Goal: Task Accomplishment & Management: Use online tool/utility

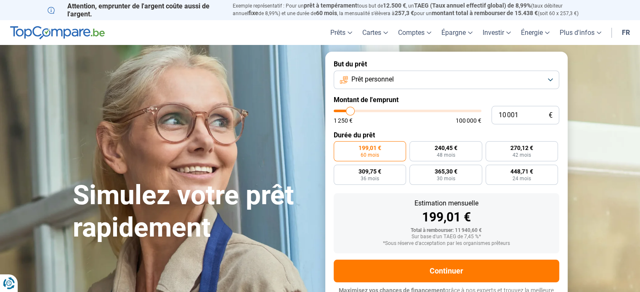
click at [435, 68] on label "But du prêt" at bounding box center [446, 64] width 225 height 8
click at [434, 75] on button "Prêt personnel" at bounding box center [446, 80] width 225 height 19
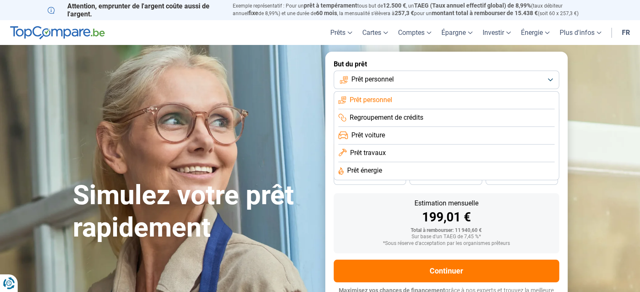
click at [384, 151] on span "Prêt travaux" at bounding box center [368, 152] width 36 height 9
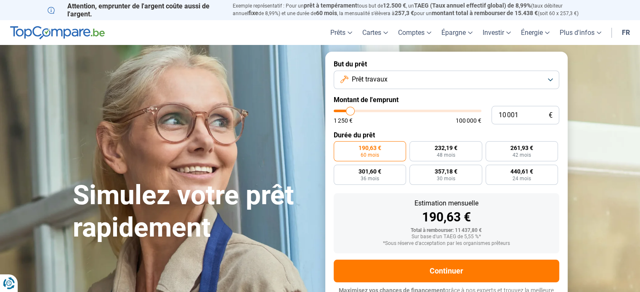
scroll to position [11, 0]
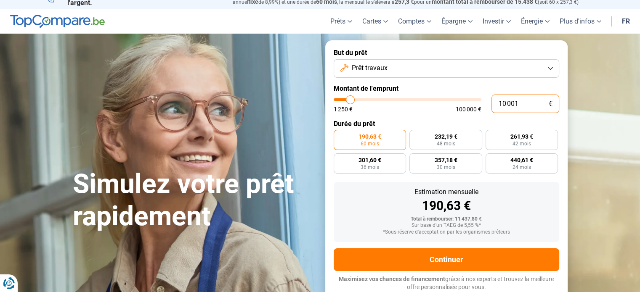
click at [519, 106] on input "10 001" at bounding box center [525, 104] width 68 height 19
type input "6"
type input "1250"
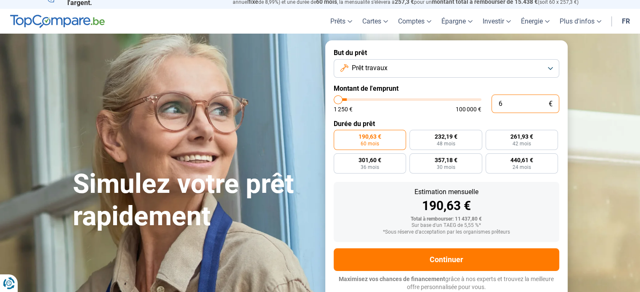
type input "60"
type input "1250"
type input "600"
type input "1250"
type input "6 000"
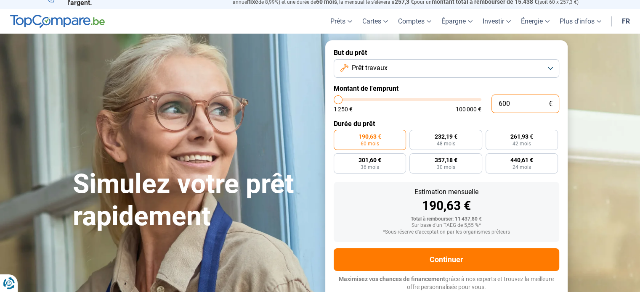
type input "6000"
type input "60 000"
type input "60000"
radio input "false"
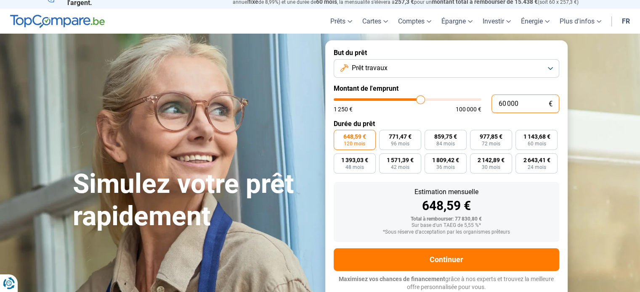
click at [525, 105] on input "60 000" at bounding box center [525, 104] width 68 height 19
type input "3"
type input "1250"
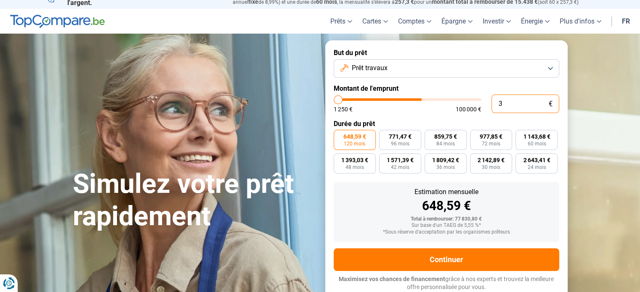
type input "30"
type input "1250"
type input "300"
type input "1250"
type input "3 000"
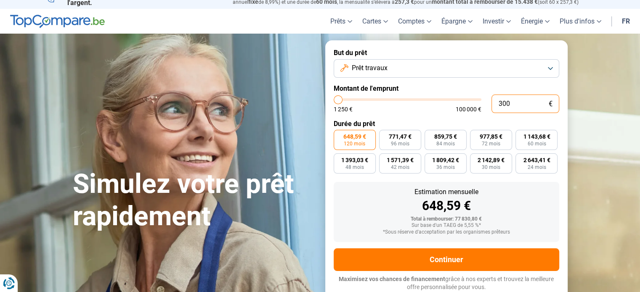
type input "3000"
type input "30 000"
type input "30000"
type input "3 000"
type input "3000"
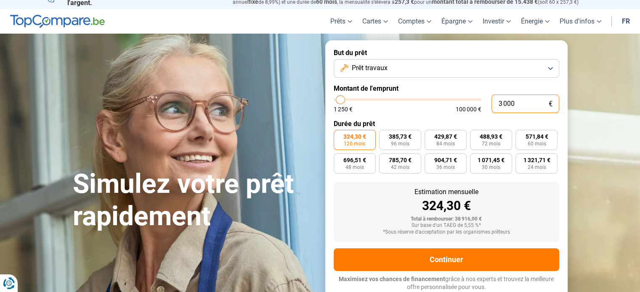
type input "300"
type input "1250"
type input "30"
type input "1250"
type input "3"
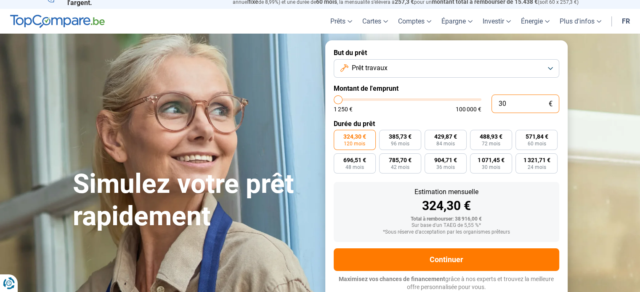
type input "1250"
type input "0"
type input "1250"
type input "1 250"
type input "1250"
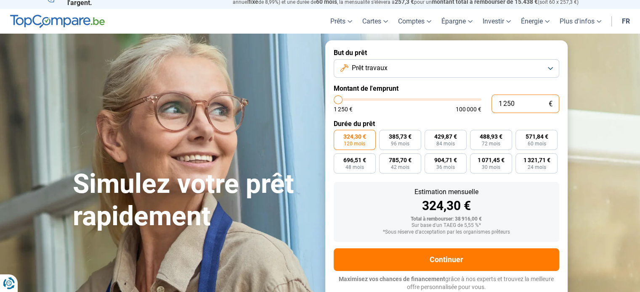
radio input "true"
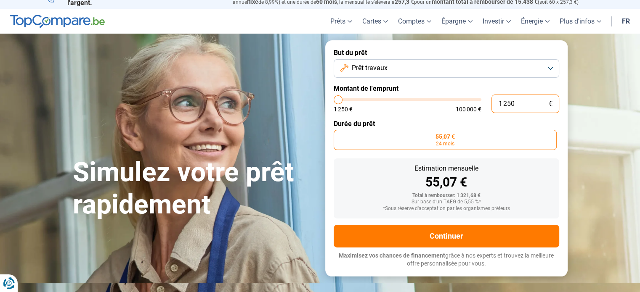
scroll to position [0, 0]
